Goal: Use online tool/utility

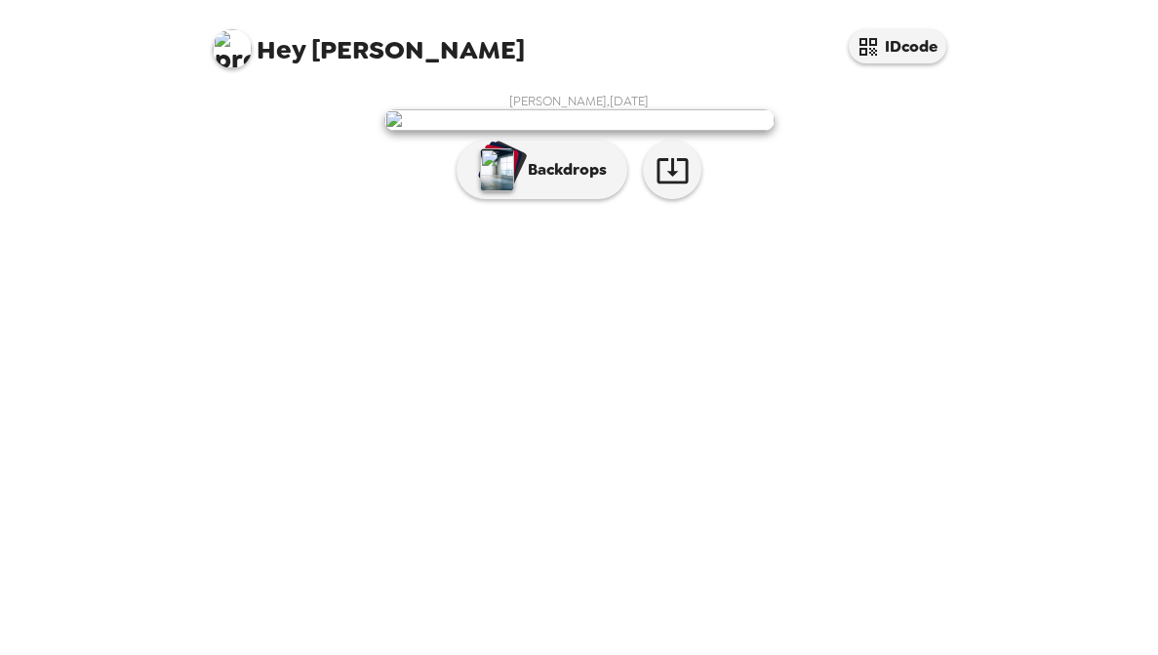
scroll to position [51, 0]
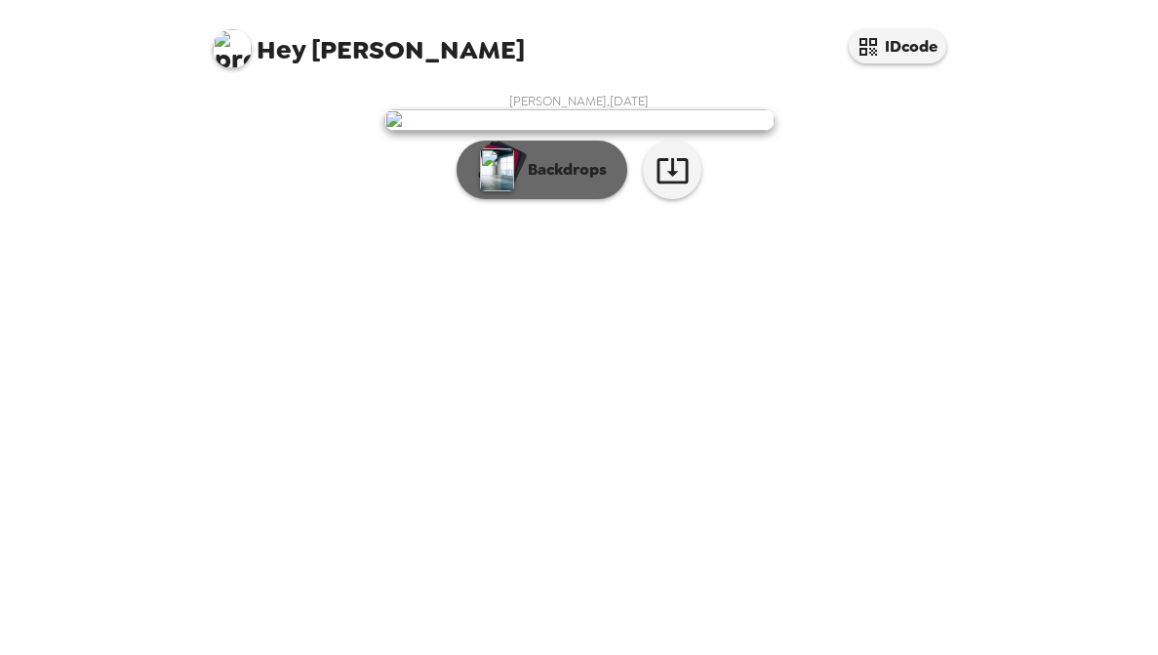
click at [533, 199] on button "Backdrops" at bounding box center [542, 170] width 171 height 59
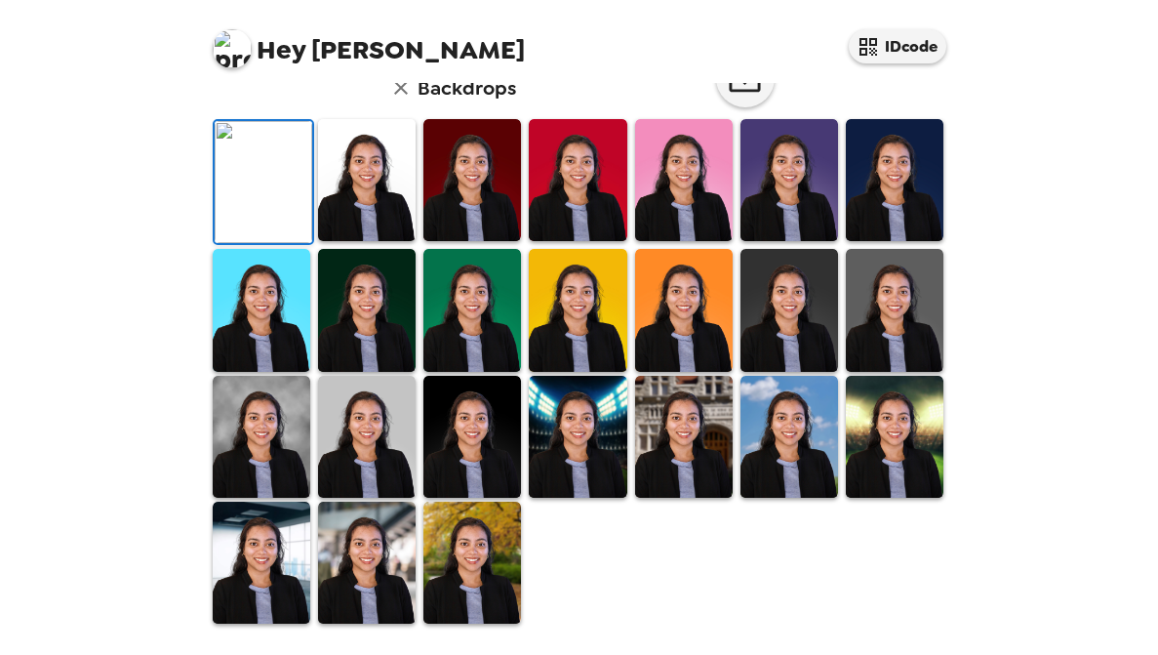
scroll to position [240, 0]
click at [350, 241] on img at bounding box center [367, 180] width 98 height 122
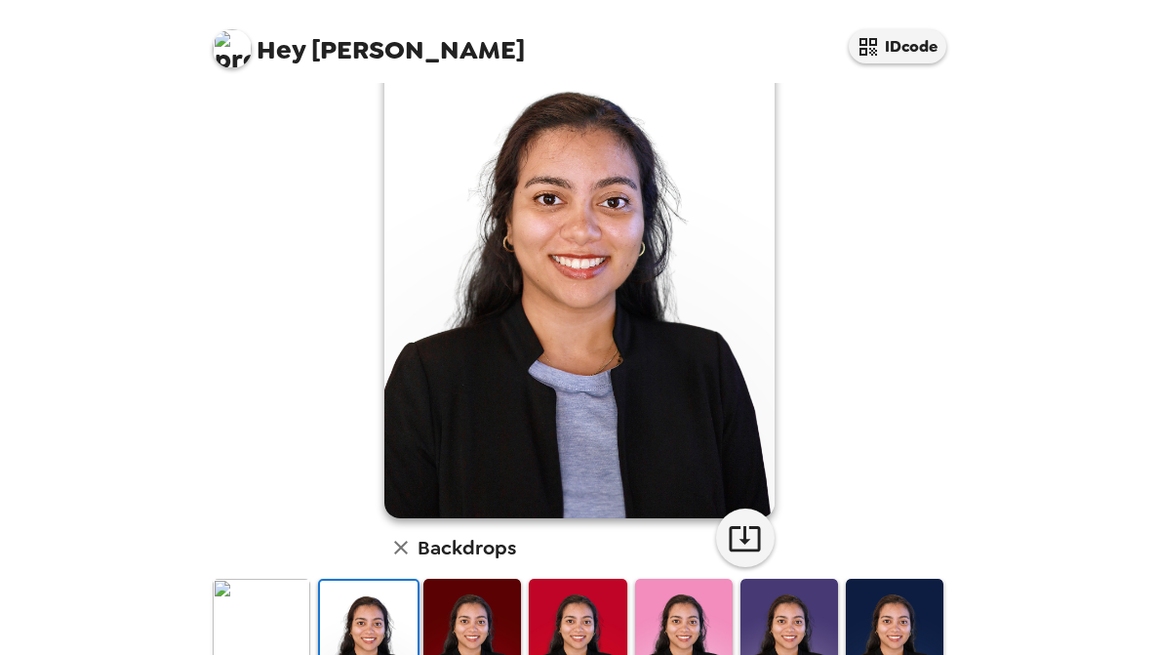
scroll to position [85, 0]
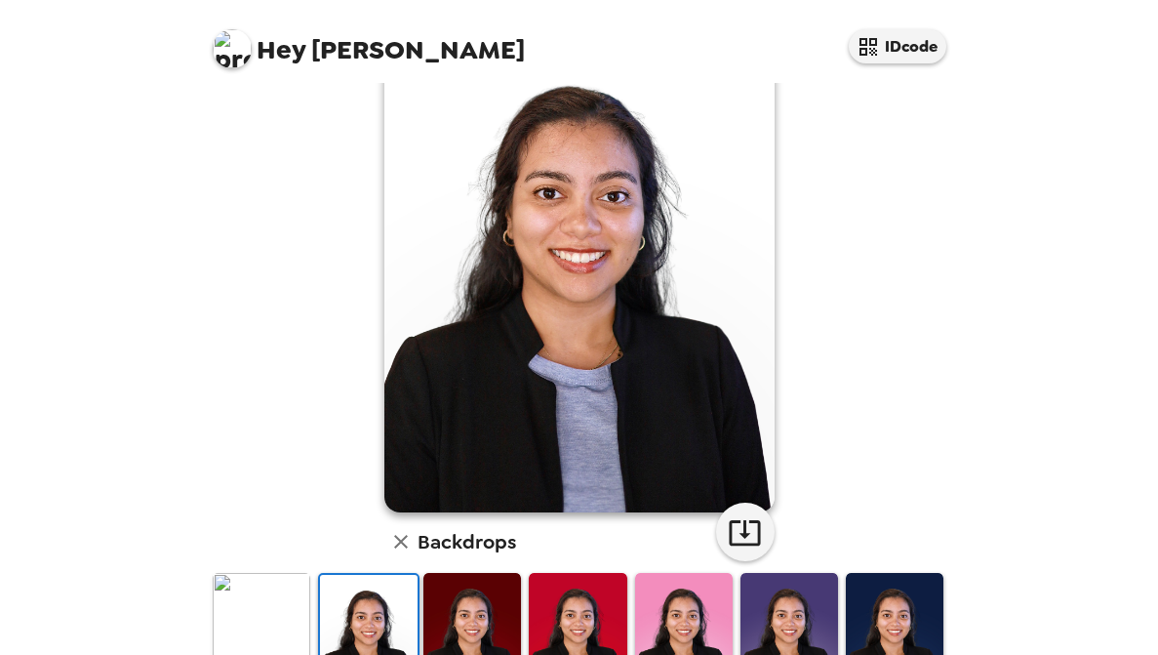
click at [263, 625] on img at bounding box center [262, 634] width 98 height 122
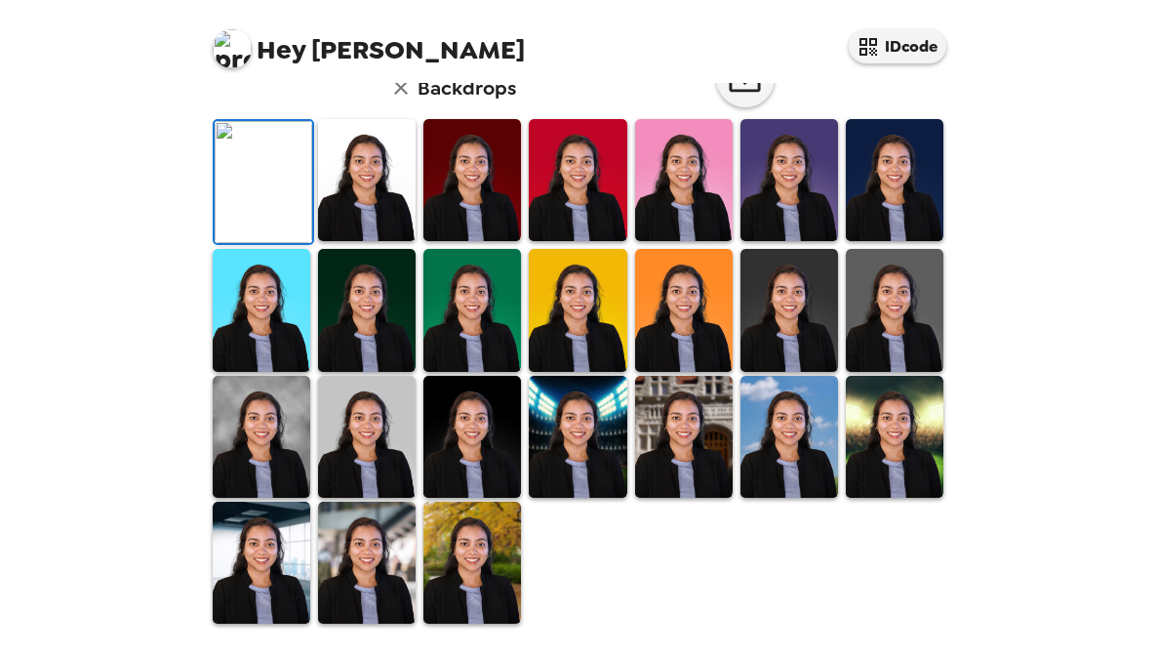
scroll to position [199, 0]
click at [466, 241] on img at bounding box center [473, 180] width 98 height 122
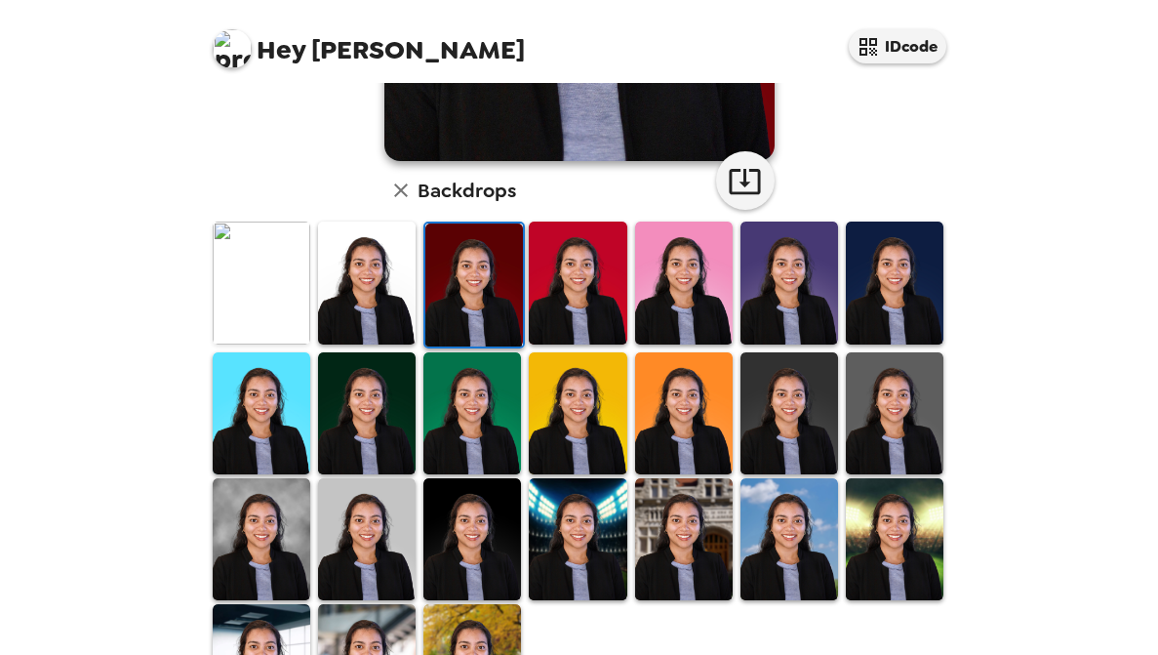
scroll to position [540, 0]
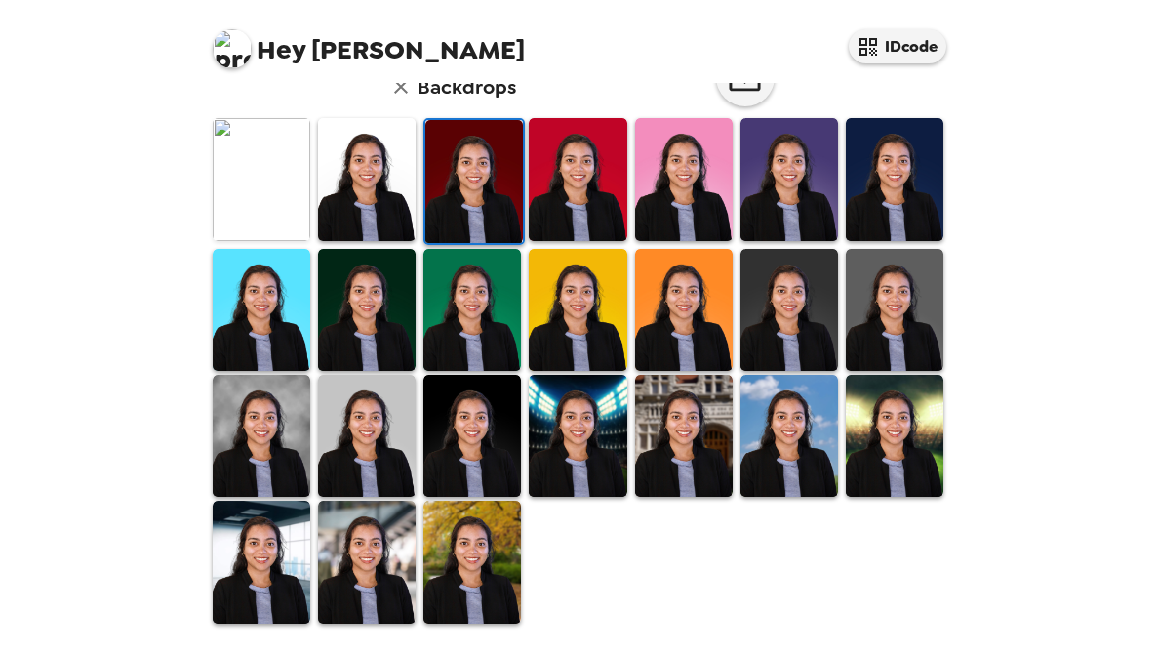
click at [696, 436] on img at bounding box center [684, 436] width 98 height 122
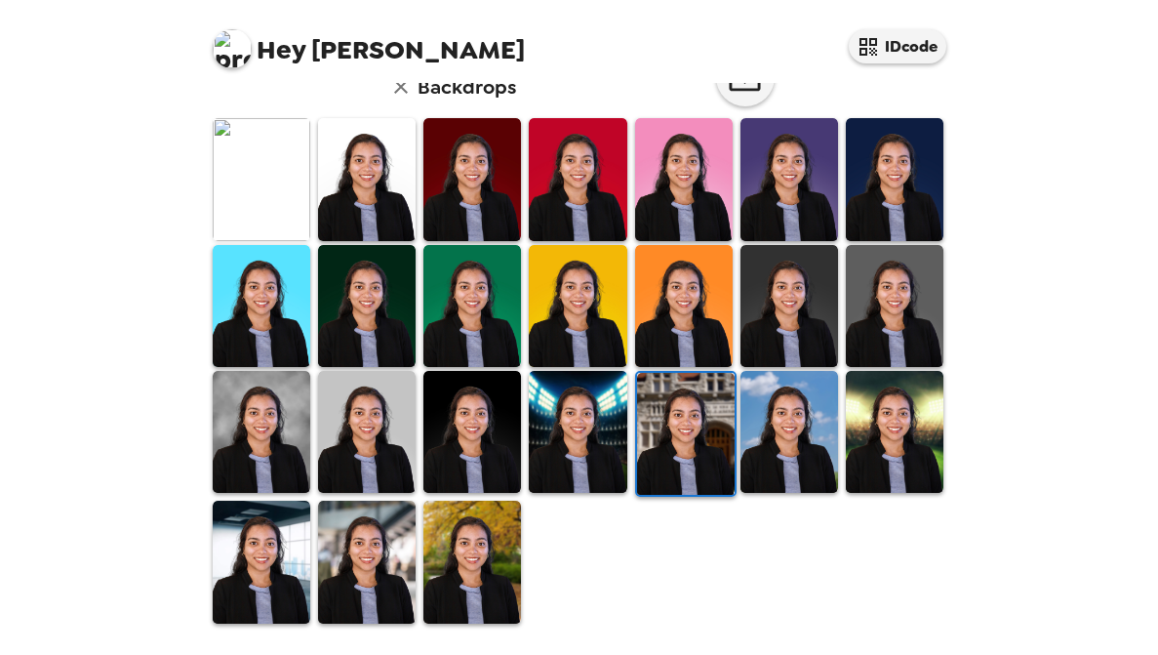
click at [272, 568] on img at bounding box center [262, 562] width 98 height 122
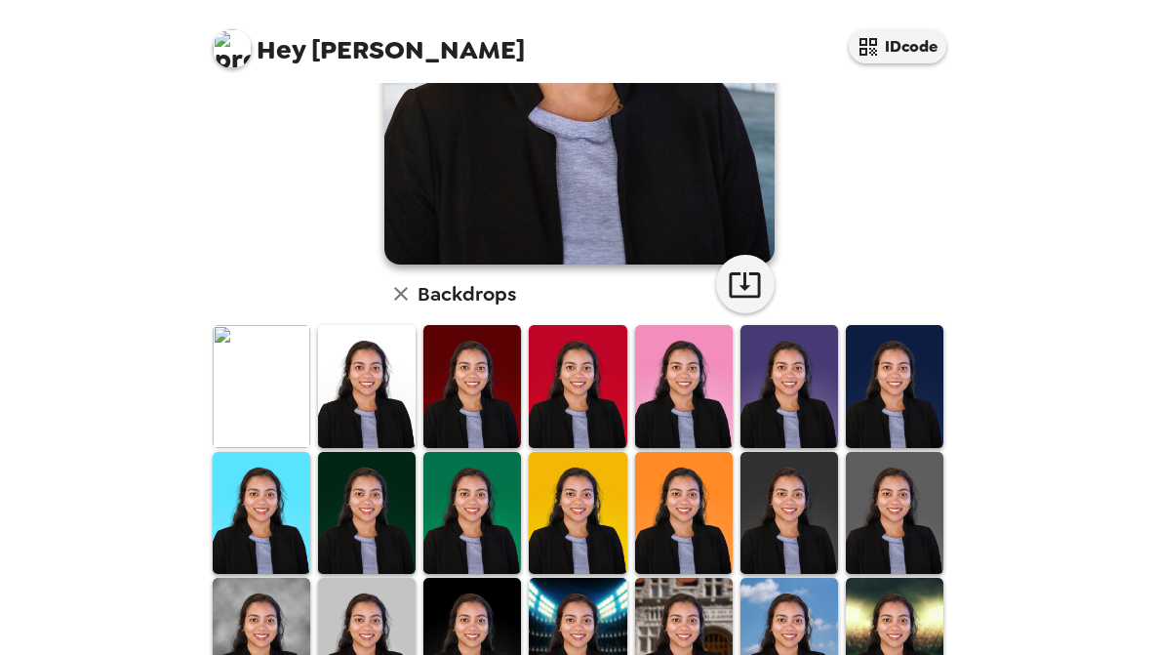
scroll to position [0, 0]
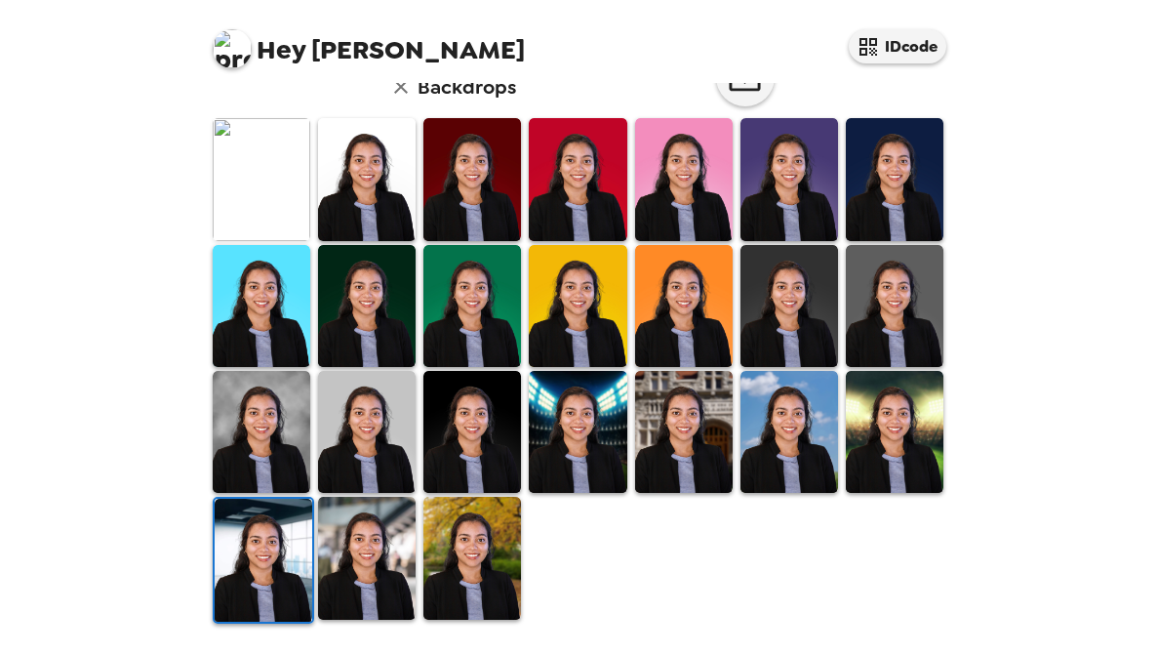
click at [377, 585] on img at bounding box center [367, 558] width 98 height 122
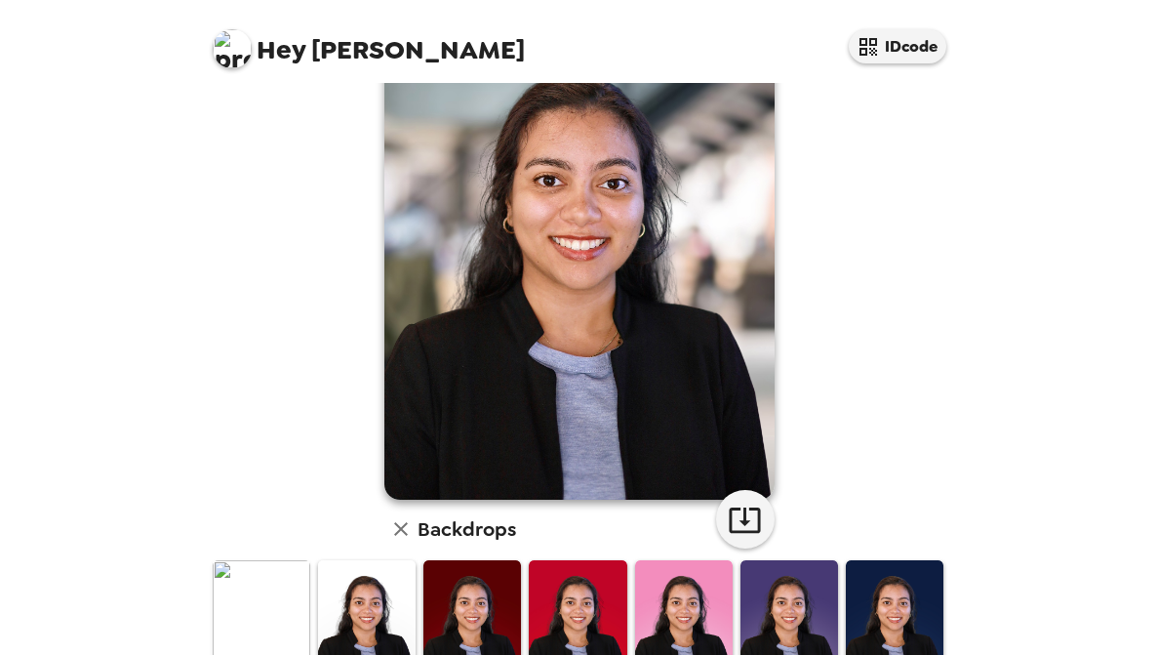
scroll to position [540, 0]
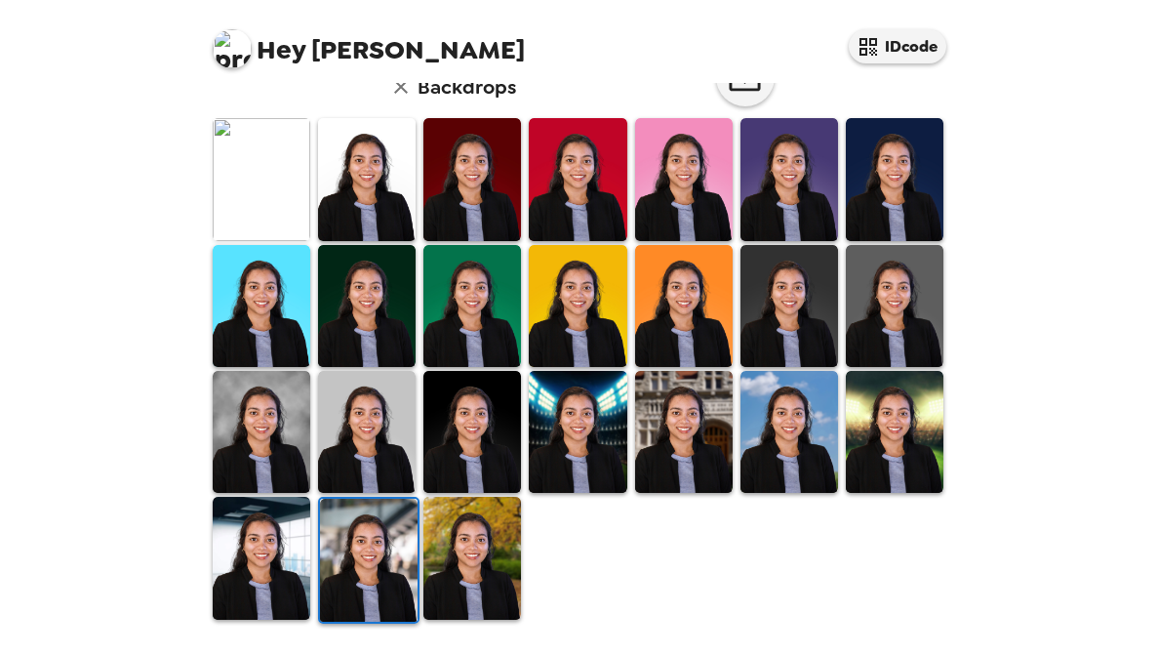
click at [471, 583] on img at bounding box center [473, 558] width 98 height 122
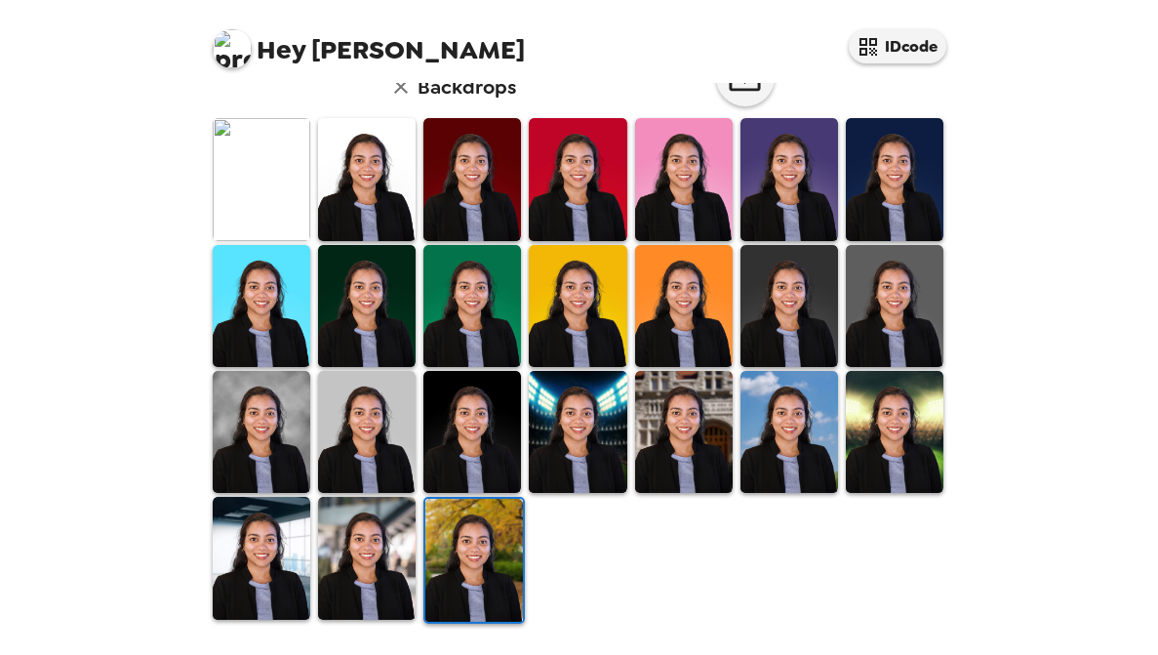
click at [250, 432] on img at bounding box center [262, 432] width 98 height 122
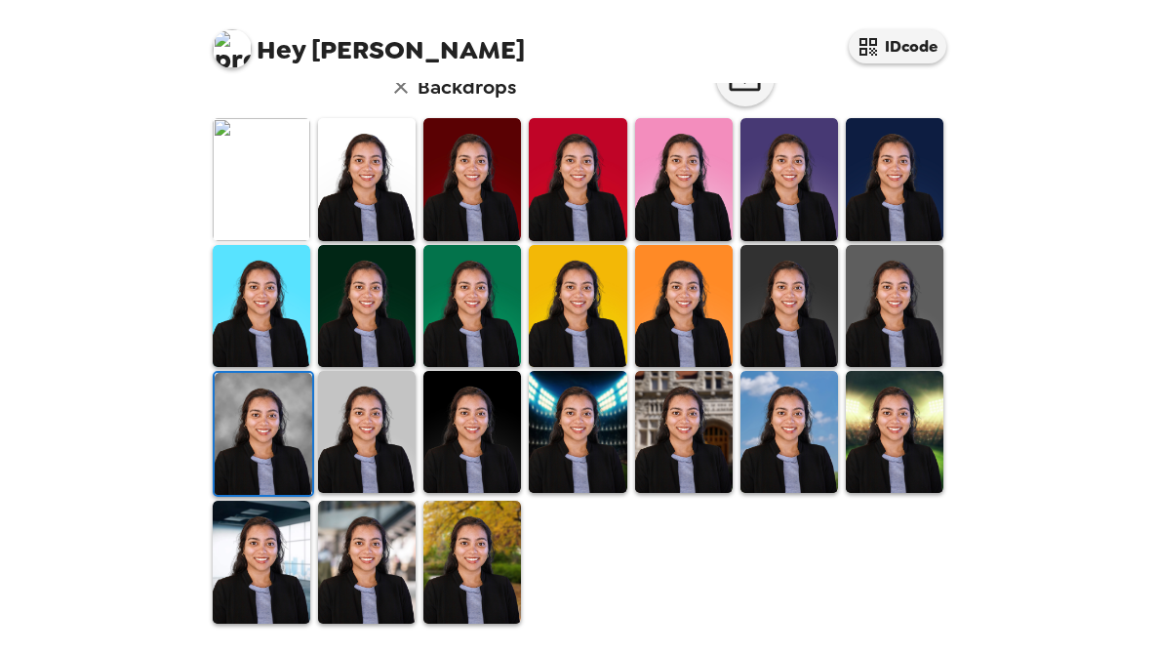
click at [462, 564] on img at bounding box center [473, 562] width 98 height 122
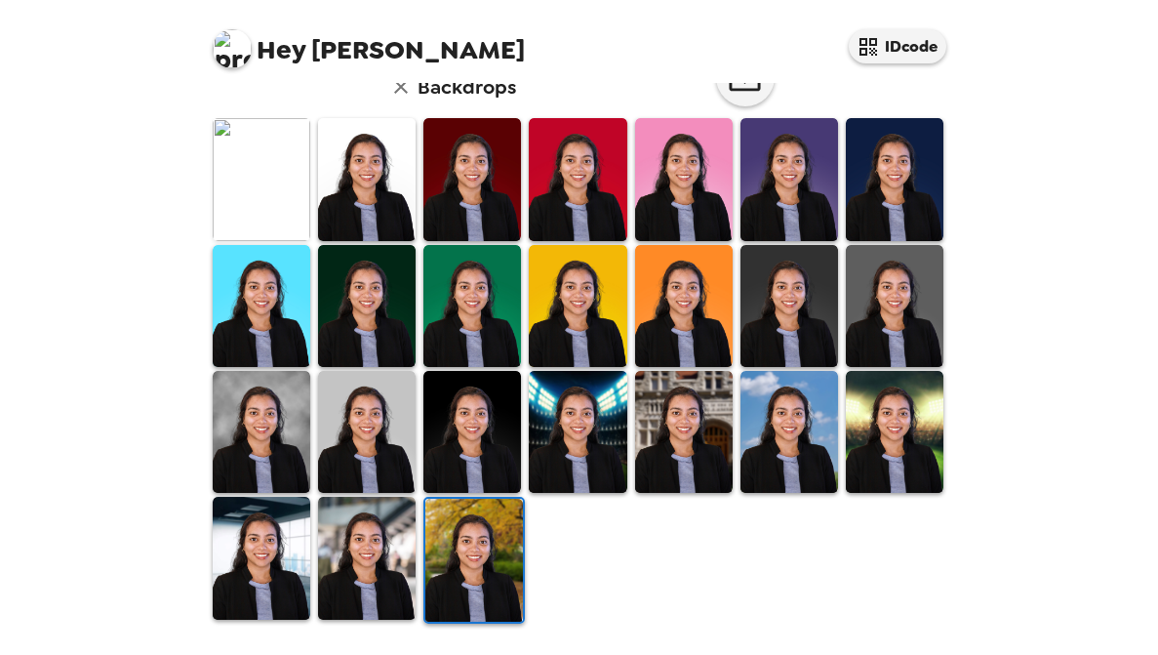
click at [380, 560] on img at bounding box center [367, 558] width 98 height 122
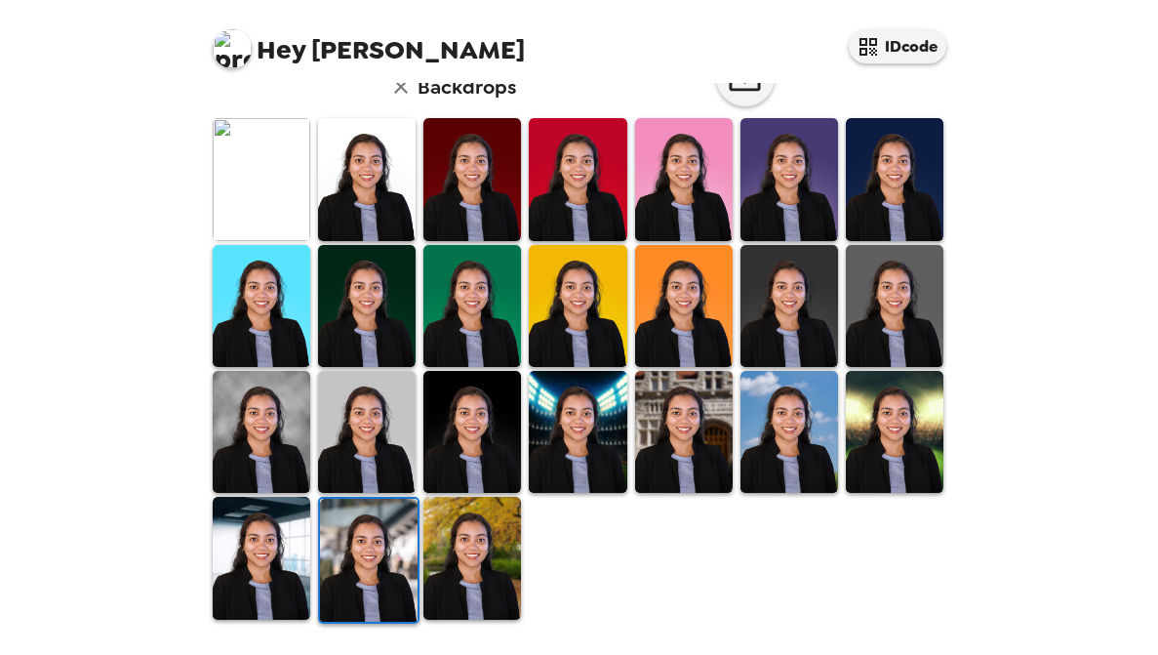
scroll to position [0, 0]
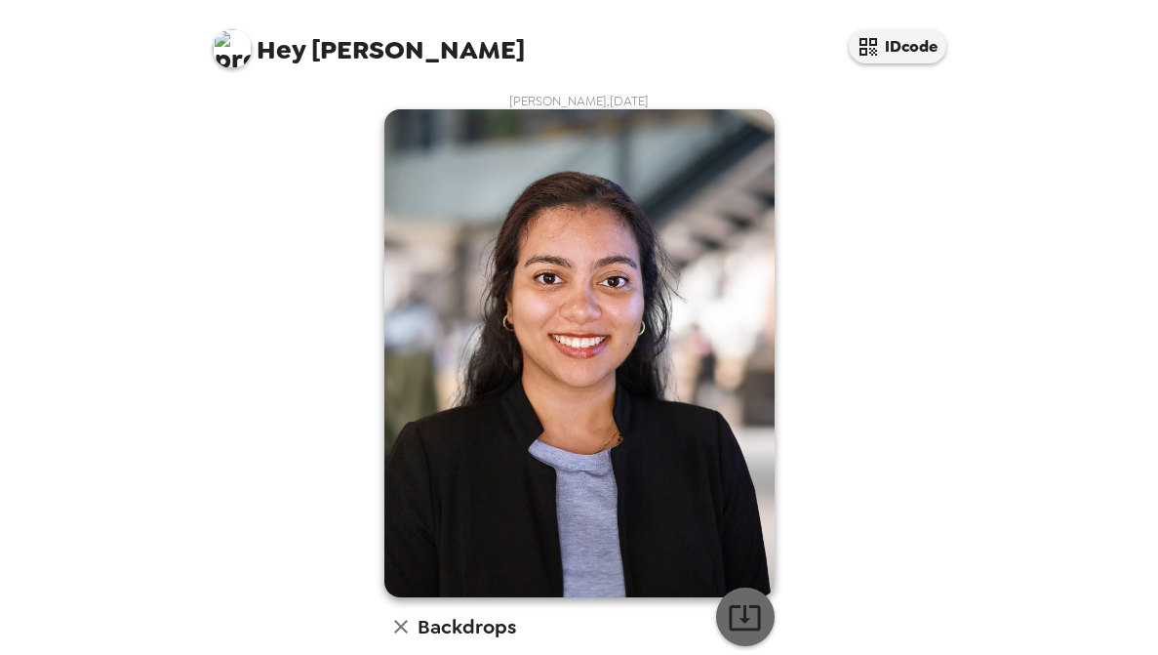
click at [748, 610] on icon "button" at bounding box center [745, 617] width 34 height 34
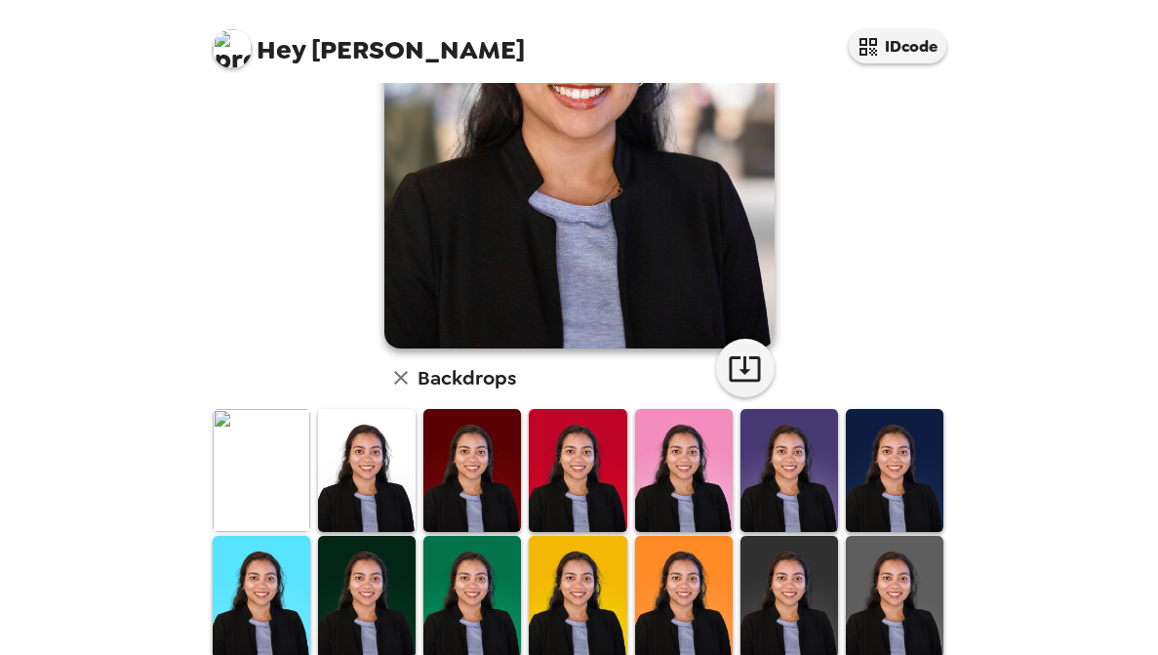
scroll to position [540, 0]
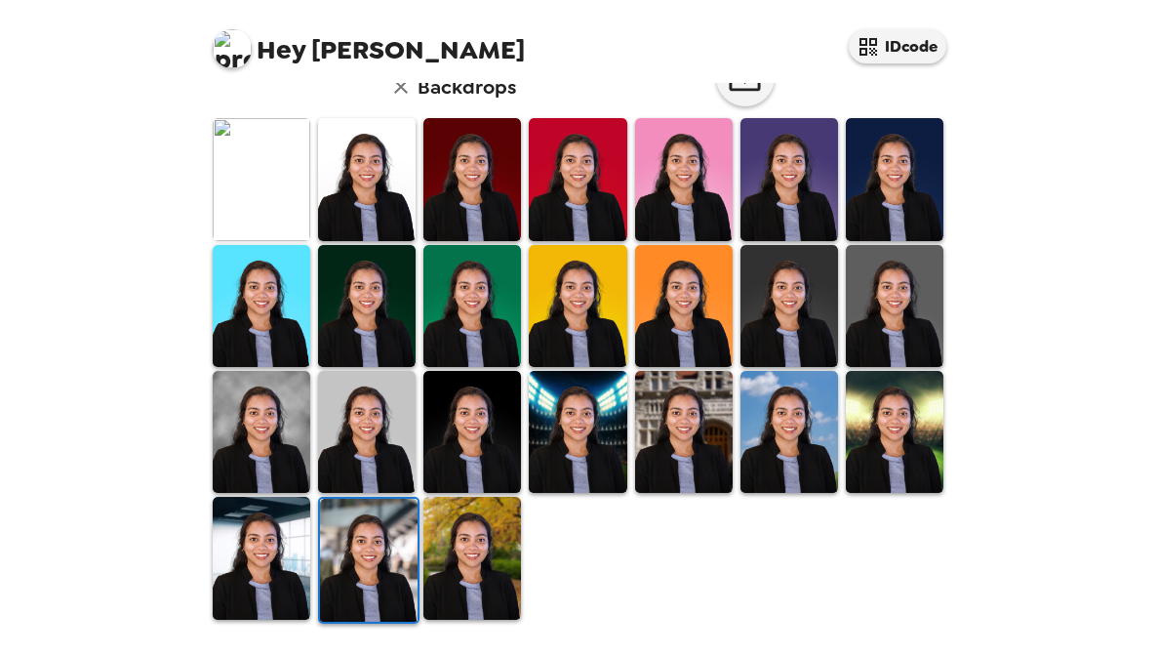
click at [445, 575] on img at bounding box center [473, 558] width 98 height 122
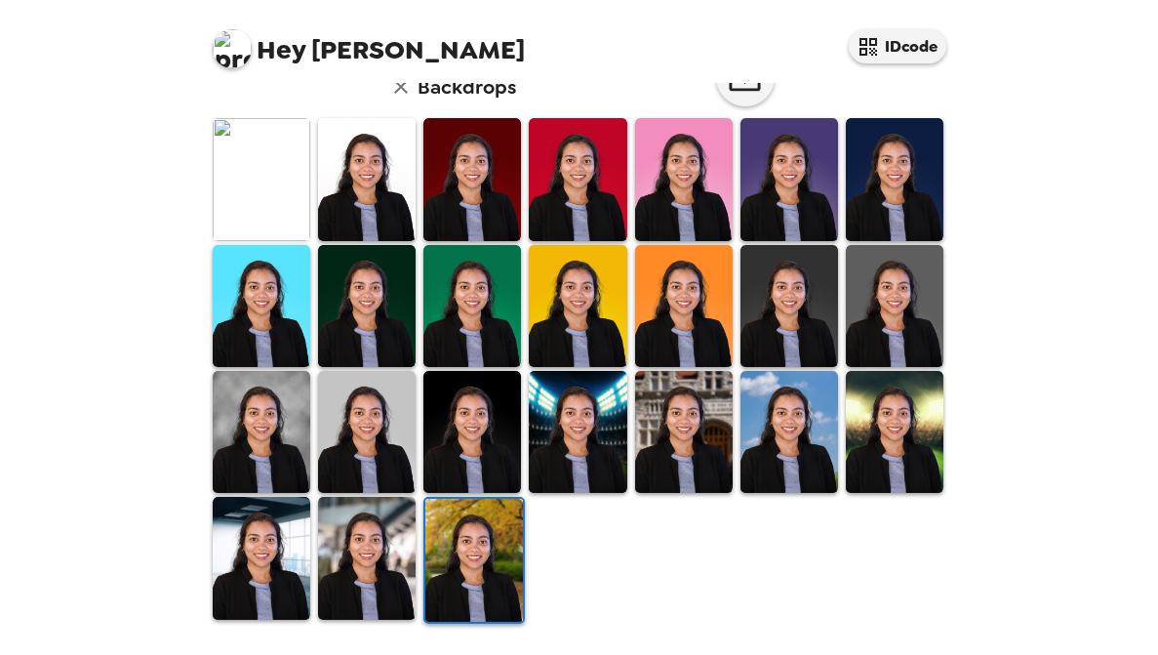
click at [491, 535] on img at bounding box center [474, 560] width 98 height 122
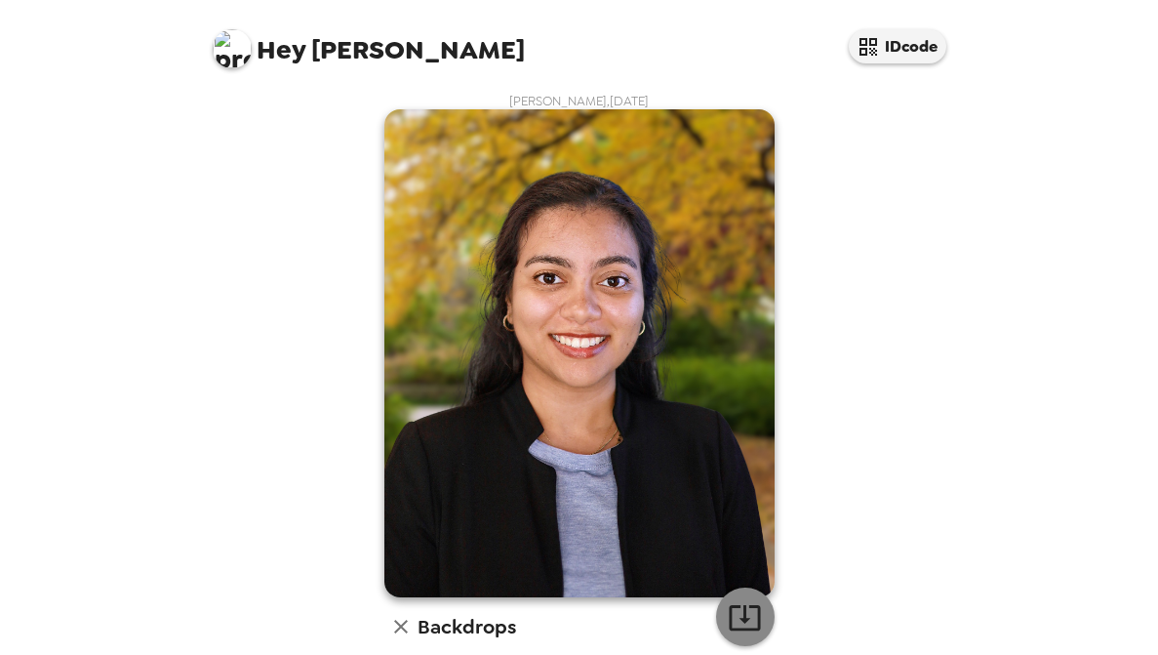
click at [749, 614] on icon "button" at bounding box center [745, 617] width 34 height 34
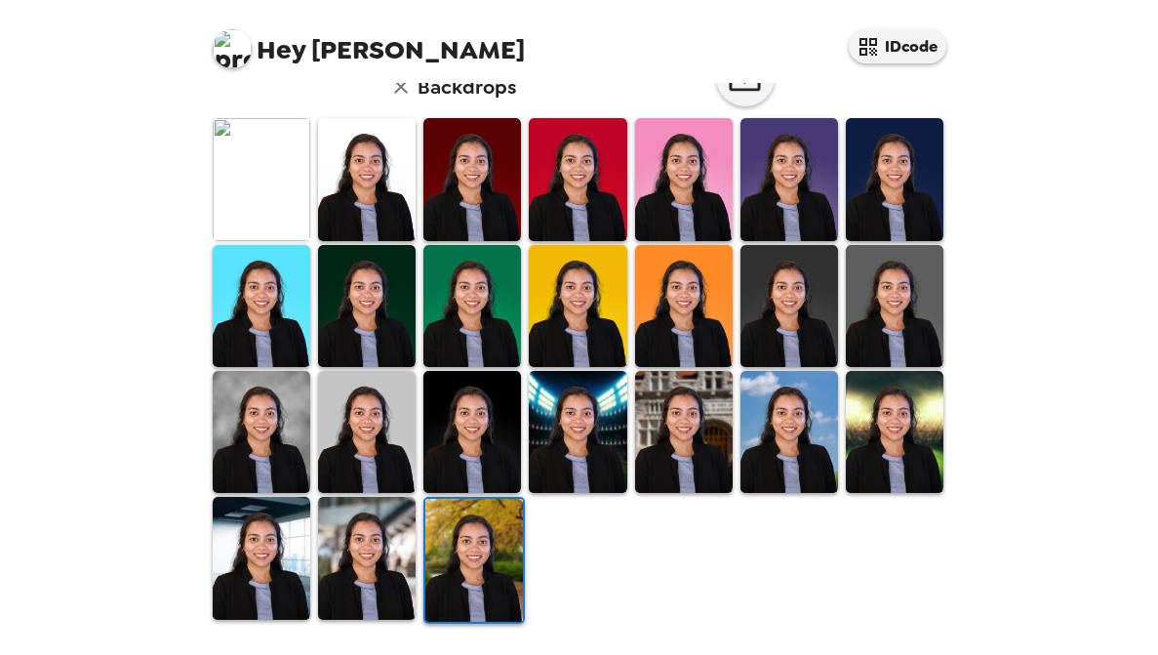
click at [905, 414] on img at bounding box center [895, 432] width 98 height 122
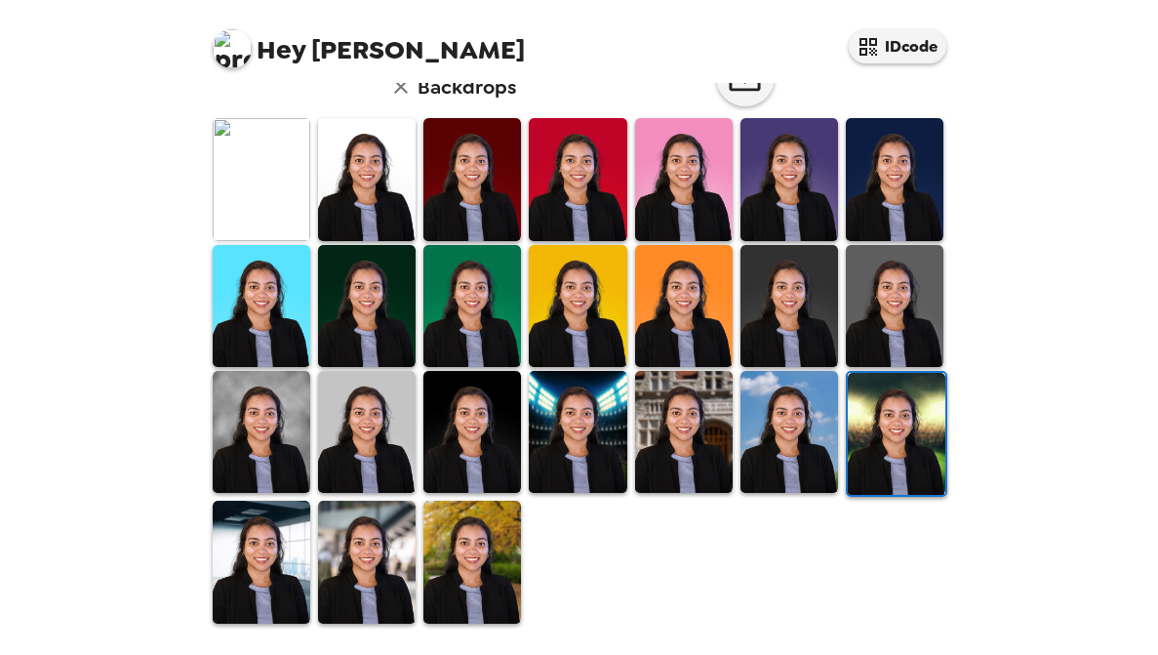
click at [911, 425] on img at bounding box center [897, 434] width 98 height 122
click at [661, 412] on img at bounding box center [684, 432] width 98 height 122
